Goal: Task Accomplishment & Management: Manage account settings

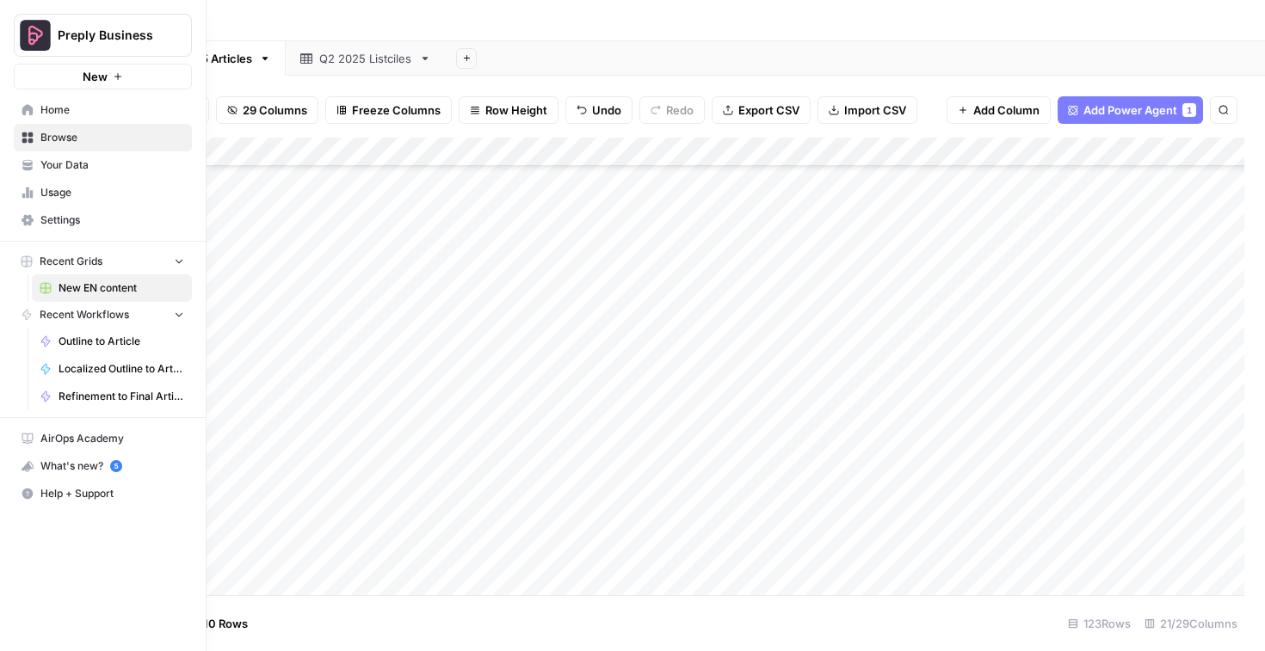
scroll to position [2708, 0]
click at [135, 34] on span "Preply Business" at bounding box center [110, 35] width 104 height 17
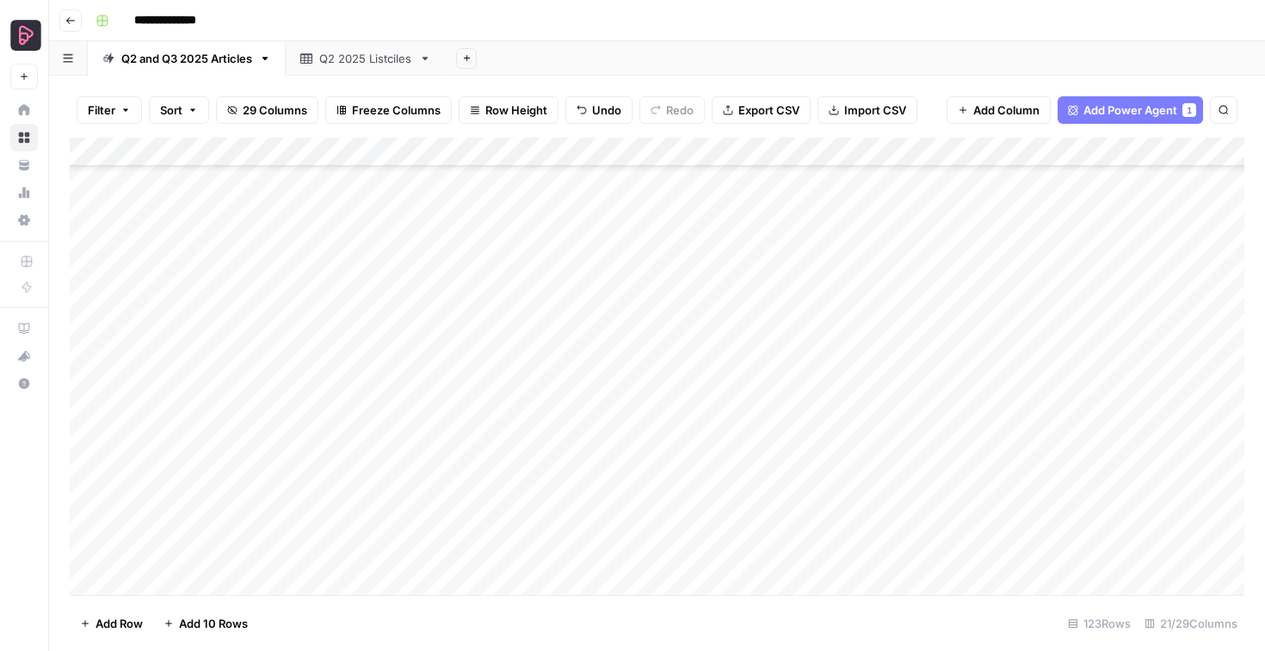
click at [455, 16] on div "**********" at bounding box center [668, 21] width 1159 height 28
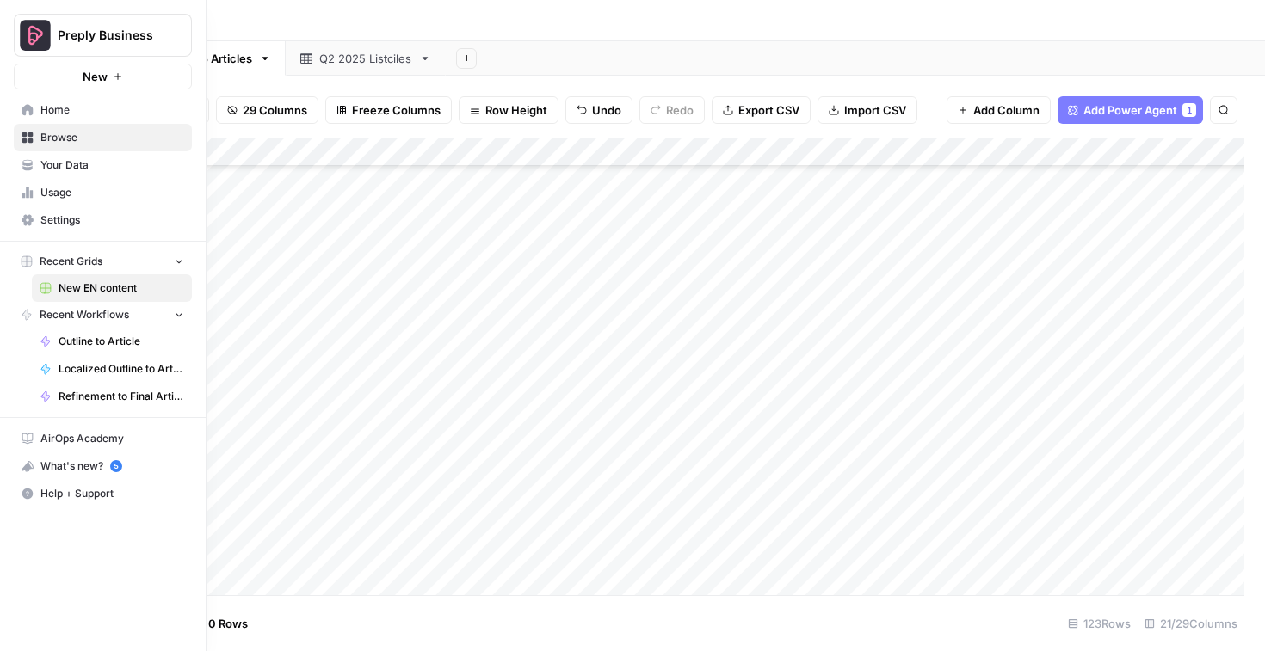
click at [35, 111] on link "Home" at bounding box center [103, 110] width 178 height 28
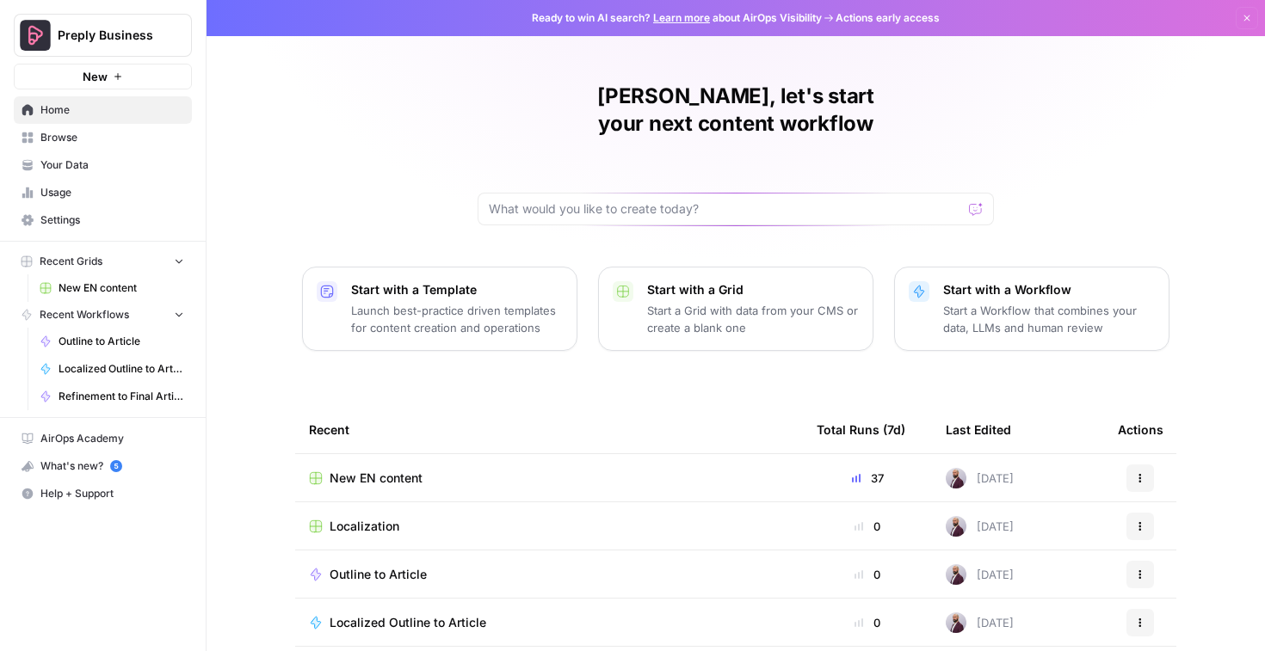
click at [1246, 15] on icon "button" at bounding box center [1246, 18] width 10 height 10
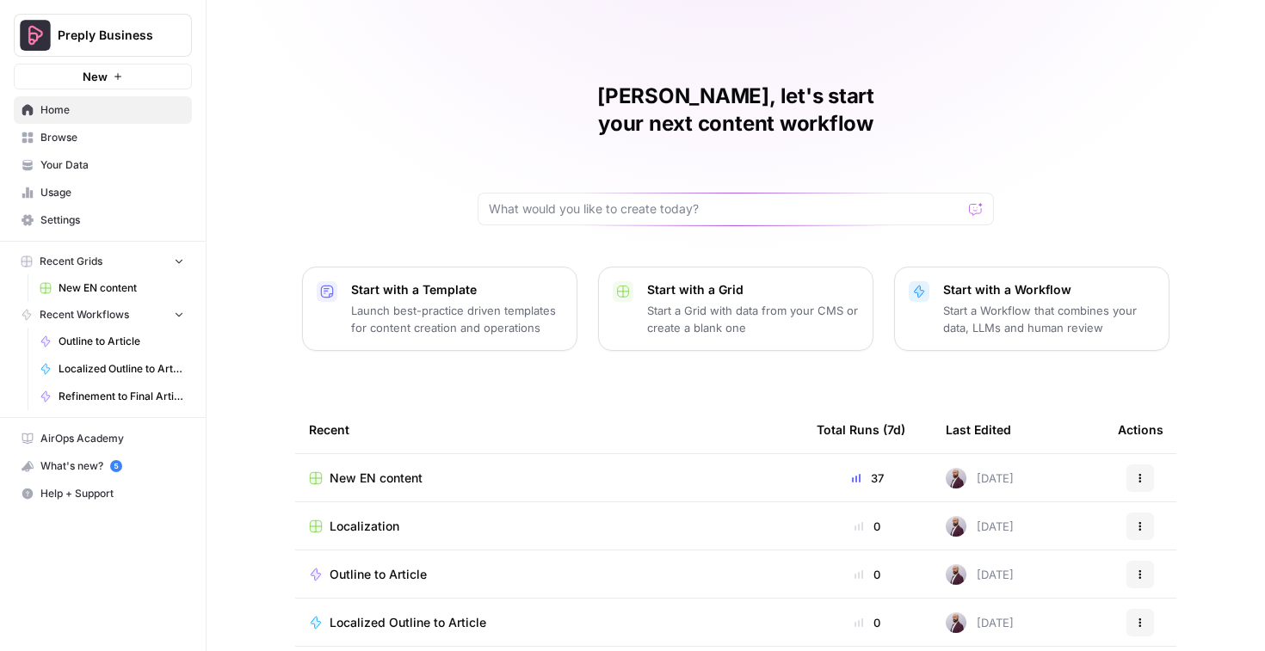
click at [34, 220] on link "Settings" at bounding box center [103, 220] width 178 height 28
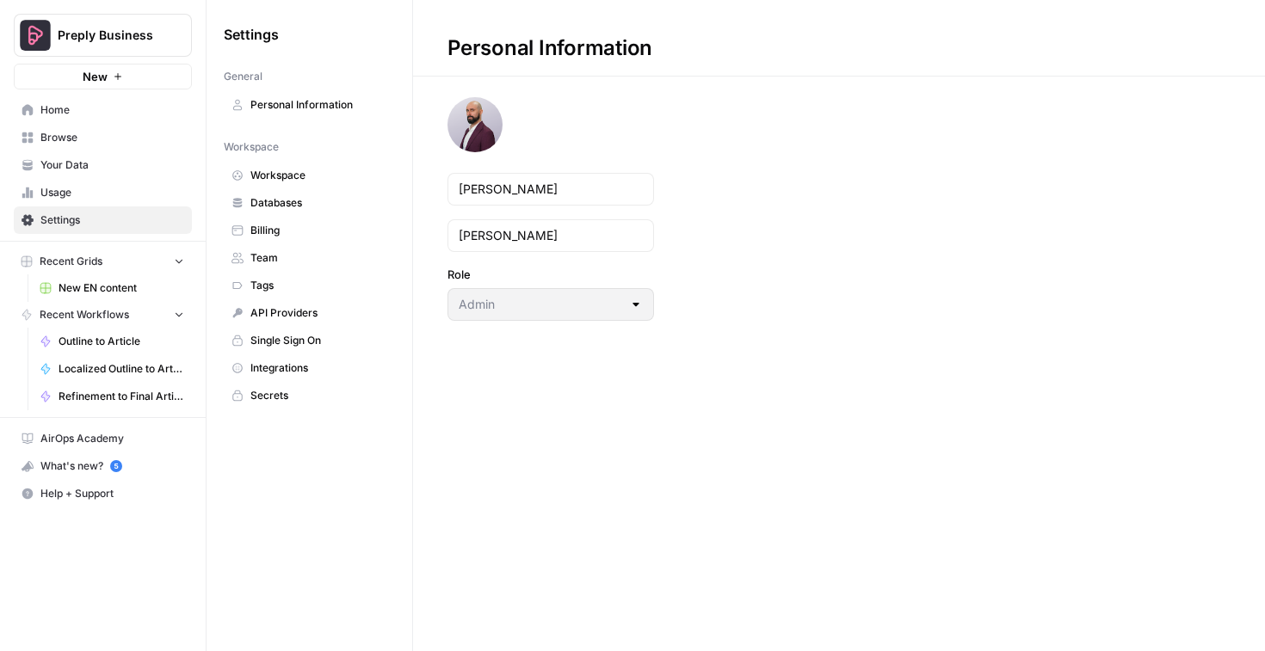
click at [266, 229] on span "Billing" at bounding box center [318, 230] width 137 height 15
